Goal: Navigation & Orientation: Find specific page/section

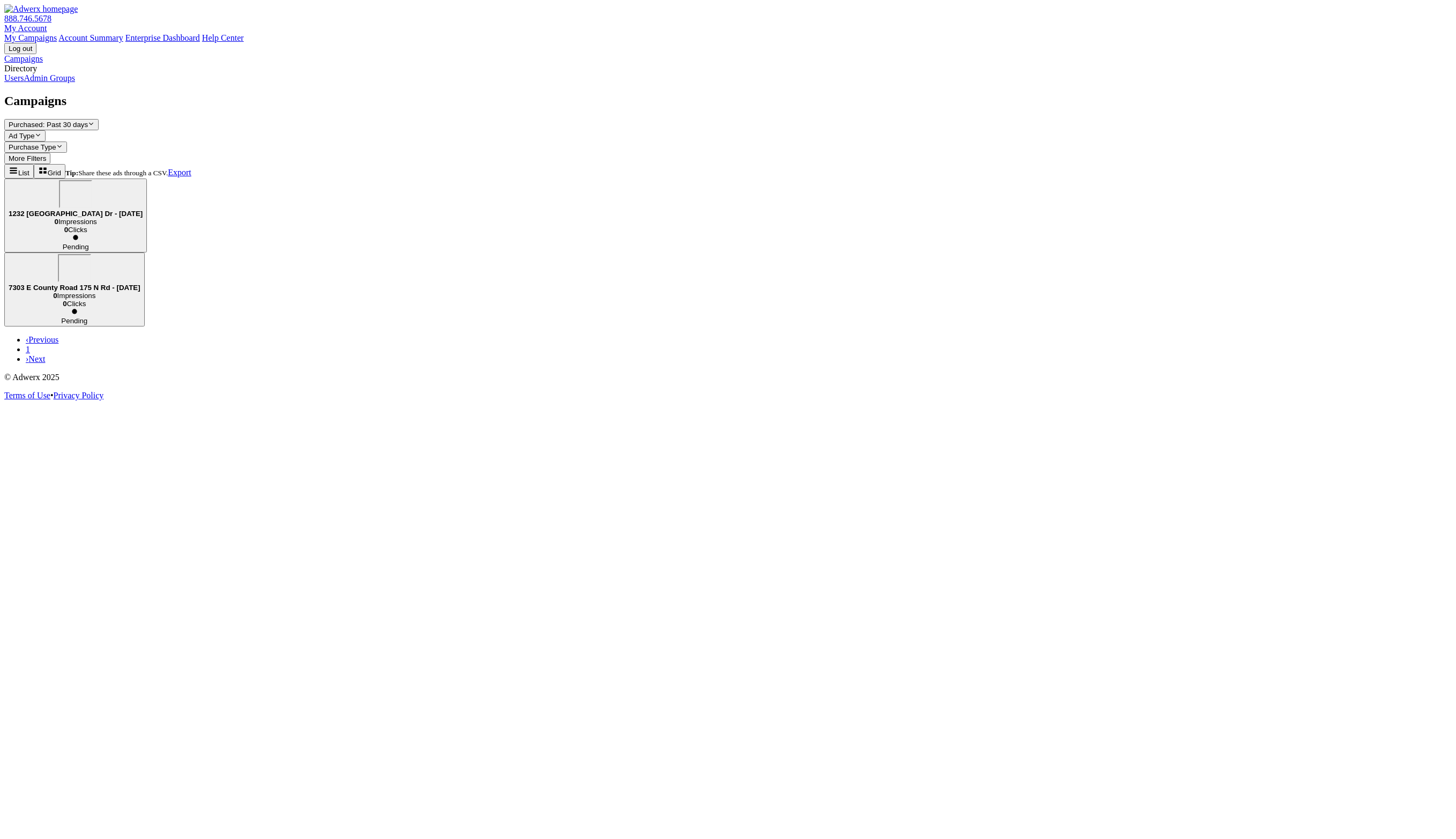
click at [23, 82] on link "Users" at bounding box center [14, 78] width 19 height 9
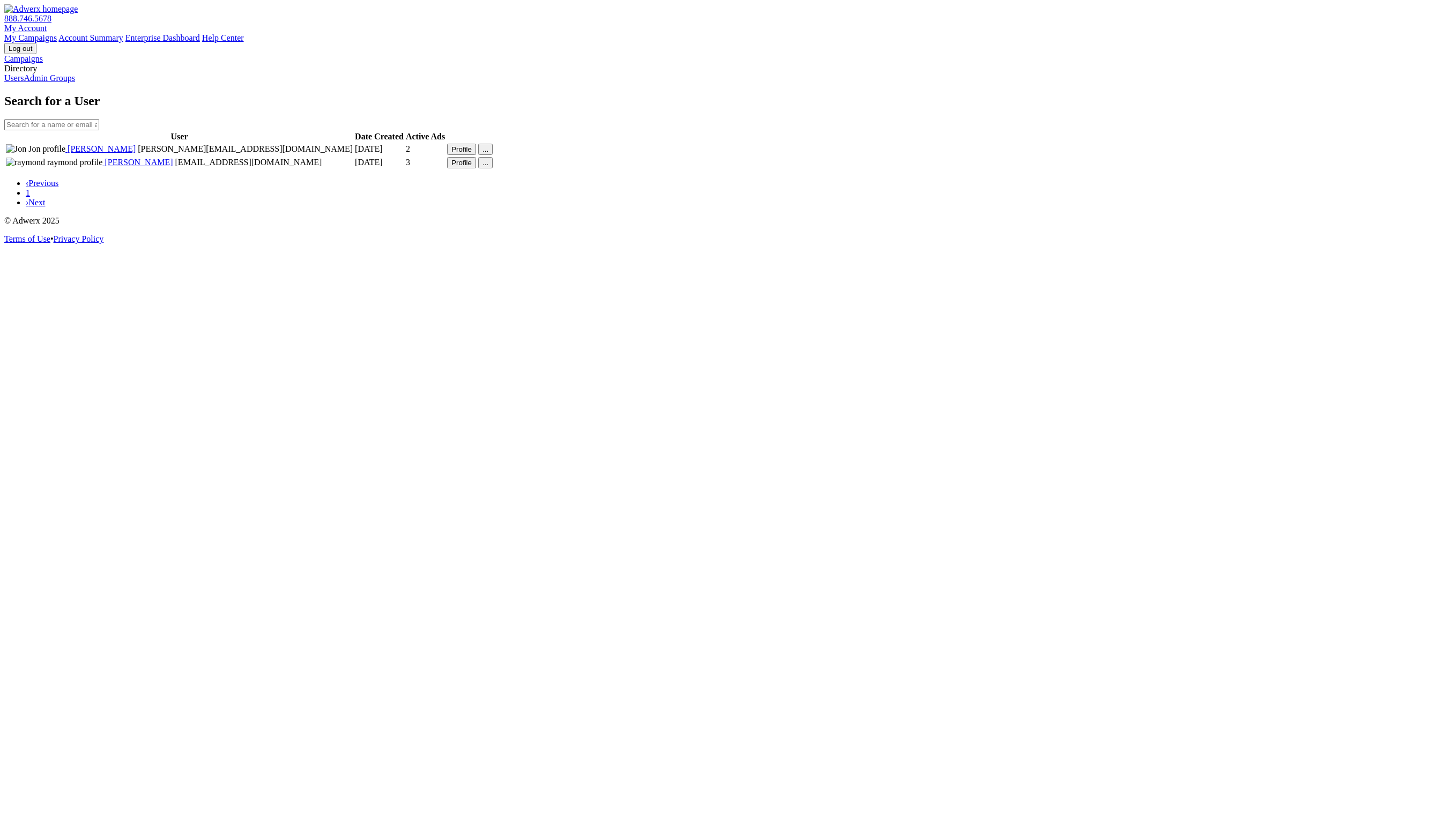
click at [75, 82] on link "Admin Groups" at bounding box center [49, 78] width 51 height 9
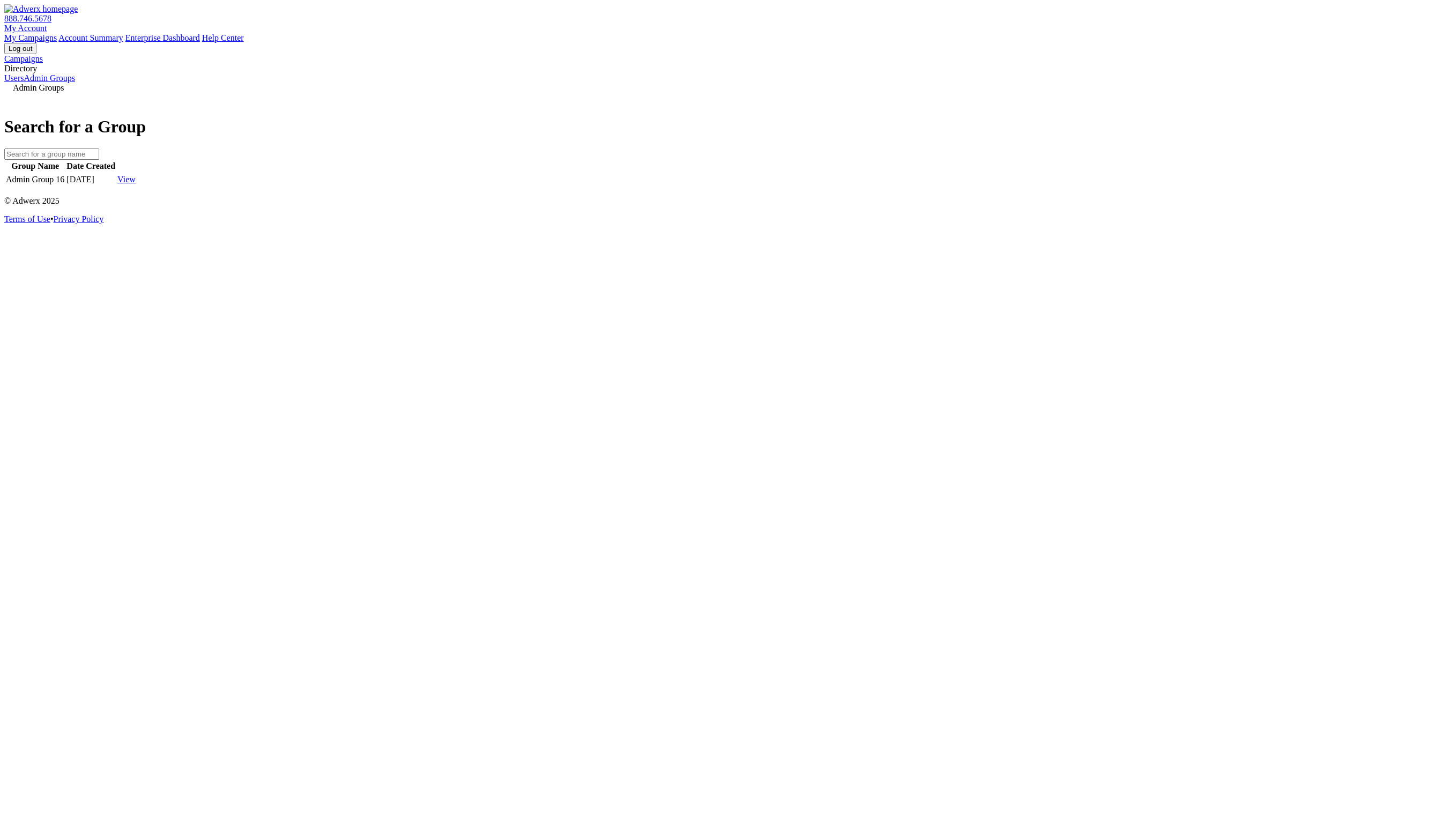
click at [23, 82] on link "Users" at bounding box center [14, 78] width 19 height 9
